Goal: Find specific page/section: Find specific page/section

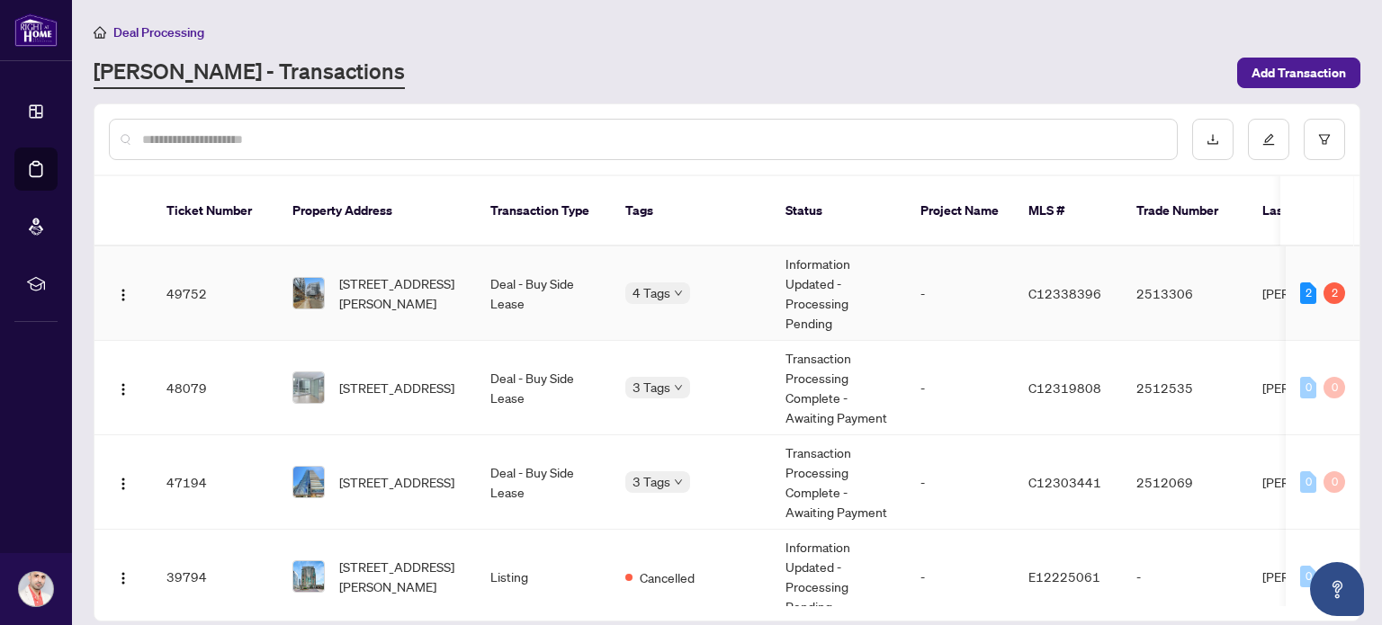
click at [921, 265] on td "-" at bounding box center [960, 294] width 108 height 94
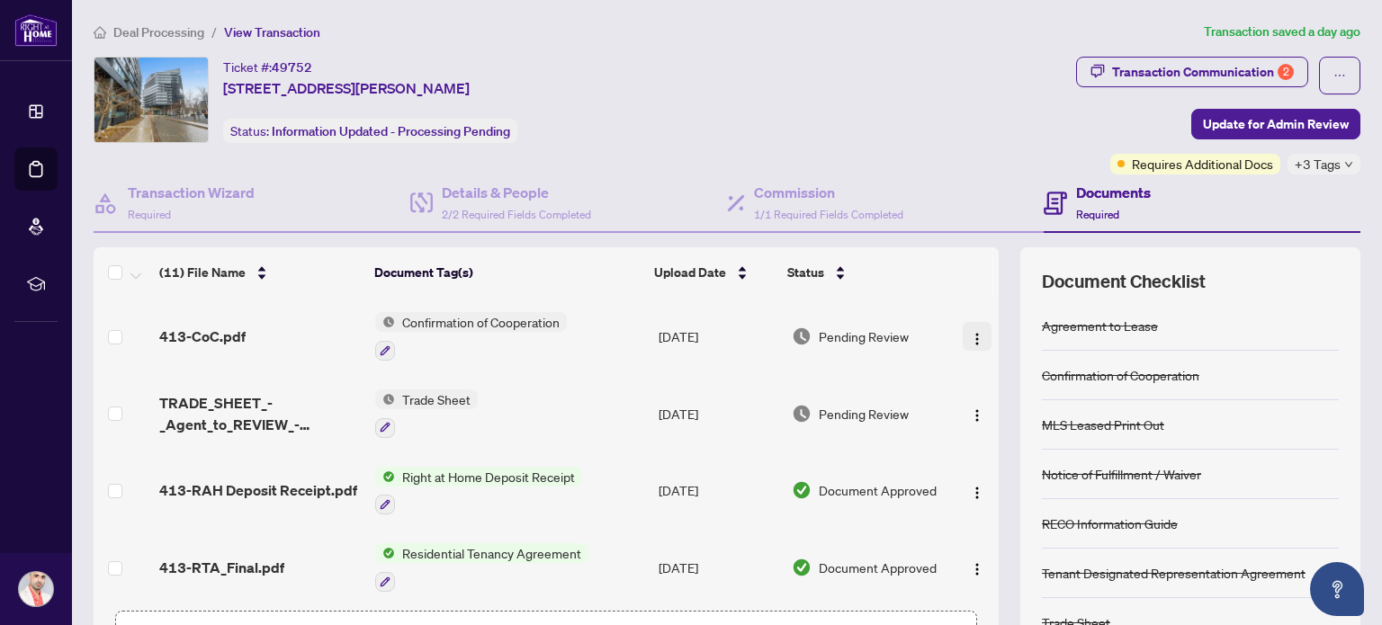
click at [963, 334] on button "button" at bounding box center [977, 336] width 29 height 29
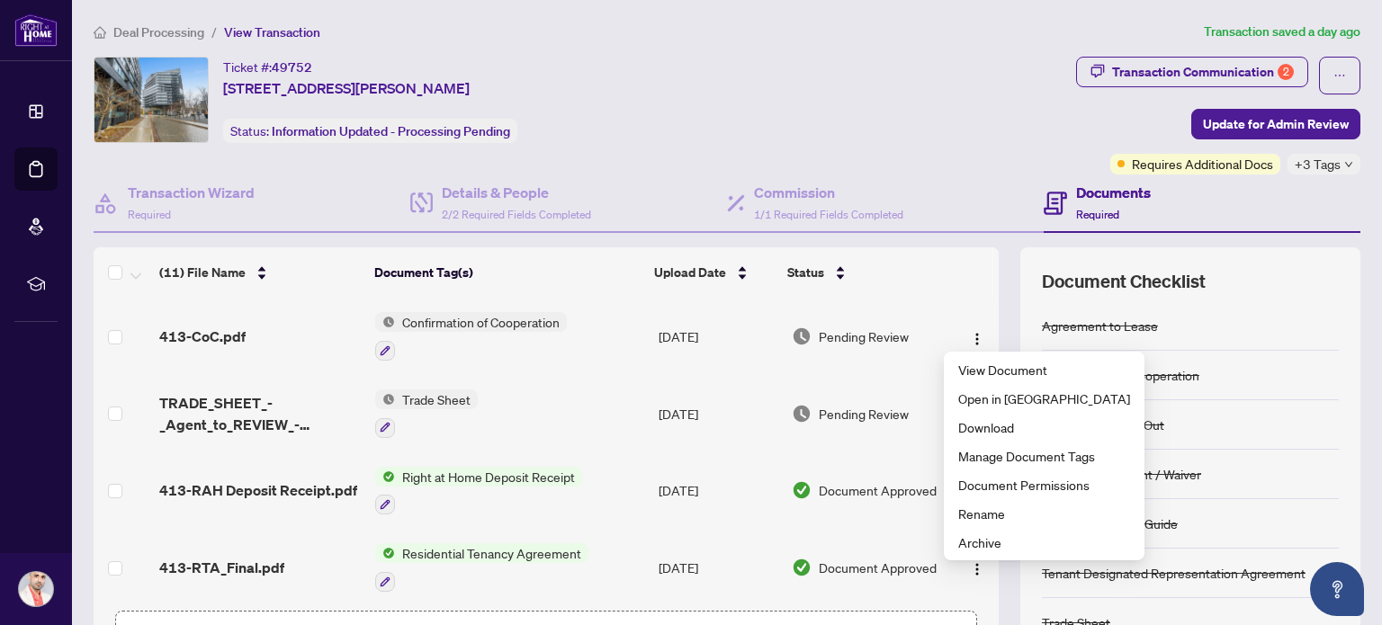
click at [884, 96] on div "Ticket #: 49752 [STREET_ADDRESS][PERSON_NAME] Status: Information Updated - Pro…" at bounding box center [581, 100] width 975 height 86
